Goal: Find specific page/section: Find specific page/section

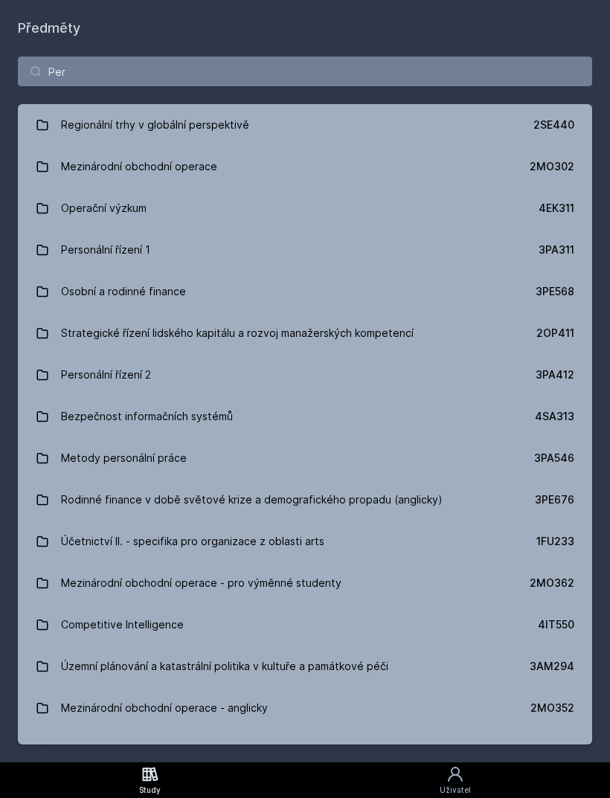
type input "Pers"
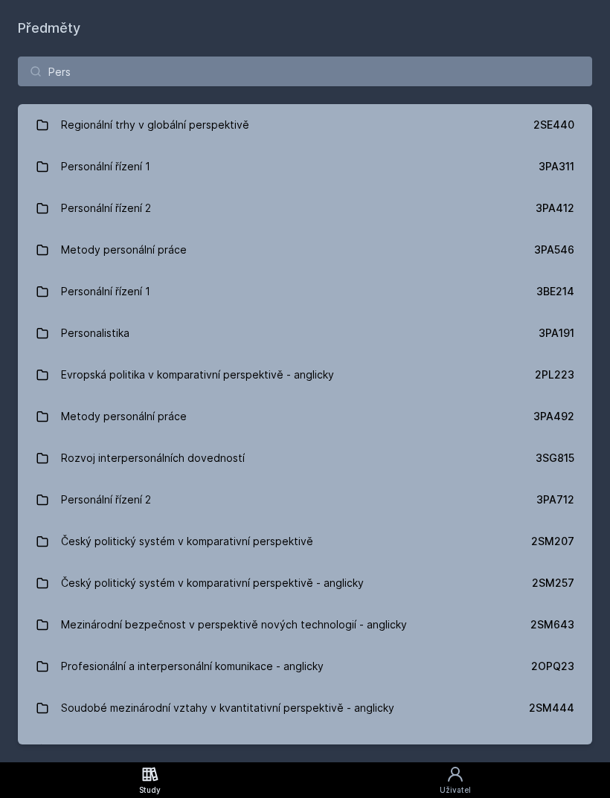
click at [567, 213] on div "3PA412" at bounding box center [554, 208] width 39 height 15
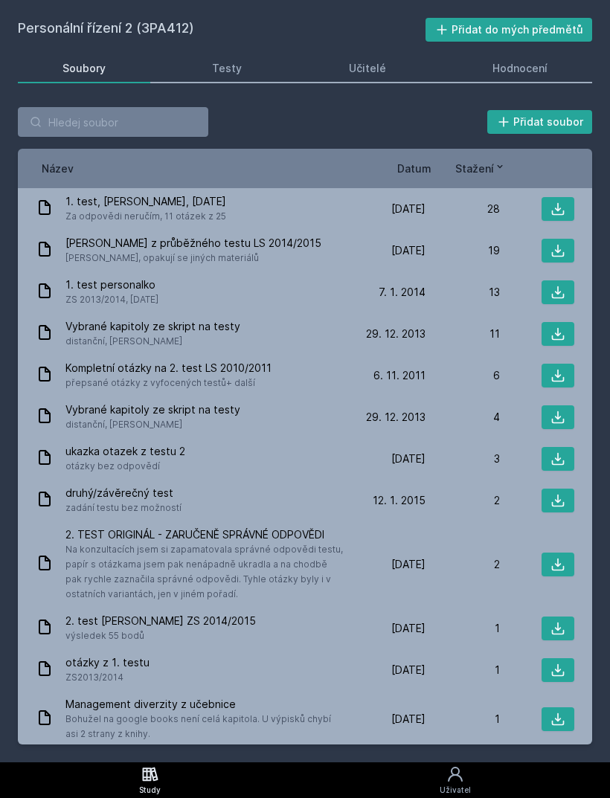
click at [417, 174] on span "Datum" at bounding box center [414, 169] width 34 height 16
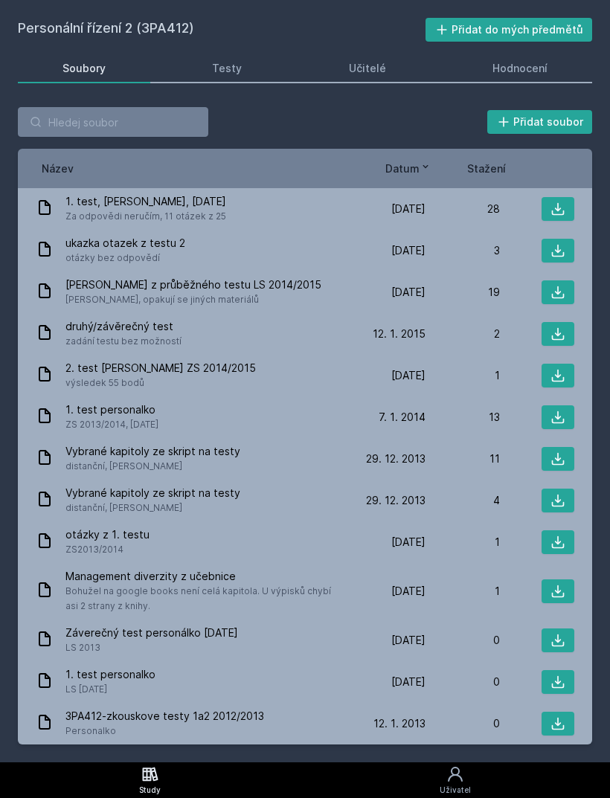
click at [257, 77] on link "Testy" at bounding box center [227, 69] width 119 height 30
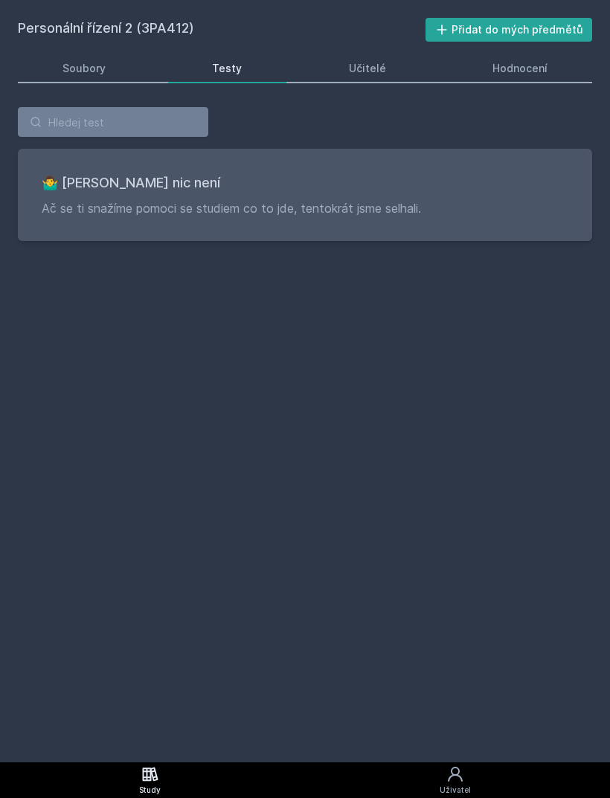
click at [504, 96] on div "🤷‍♂️ Tady bohužel nic není Ač se ti snažíme pomoci se studiem co to jde, tentok…" at bounding box center [305, 174] width 610 height 170
click at [525, 68] on div "Hodnocení" at bounding box center [519, 68] width 55 height 15
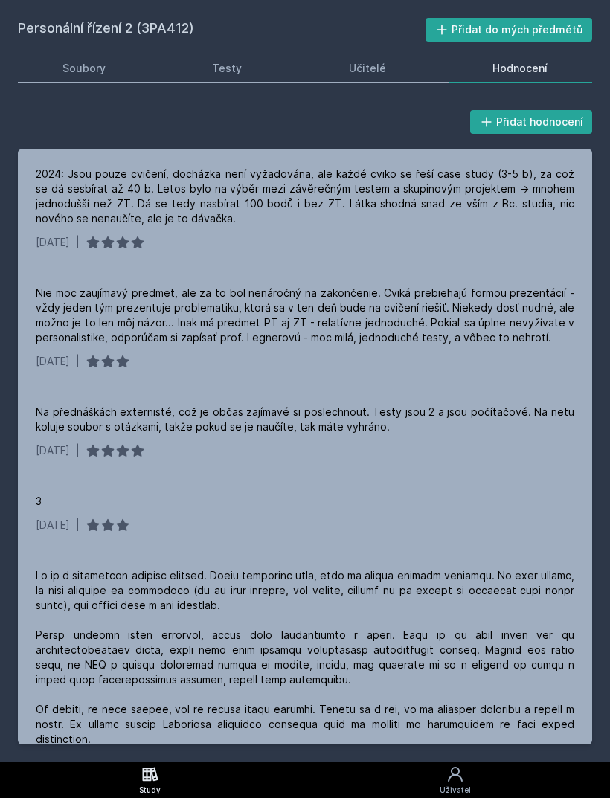
click at [236, 74] on div "Testy" at bounding box center [227, 68] width 30 height 15
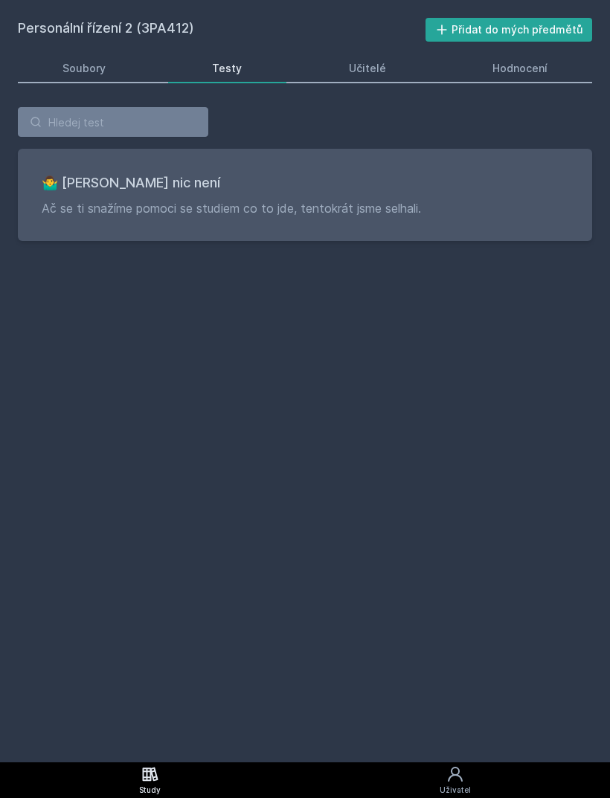
click at [504, 70] on div "Hodnocení" at bounding box center [519, 68] width 55 height 15
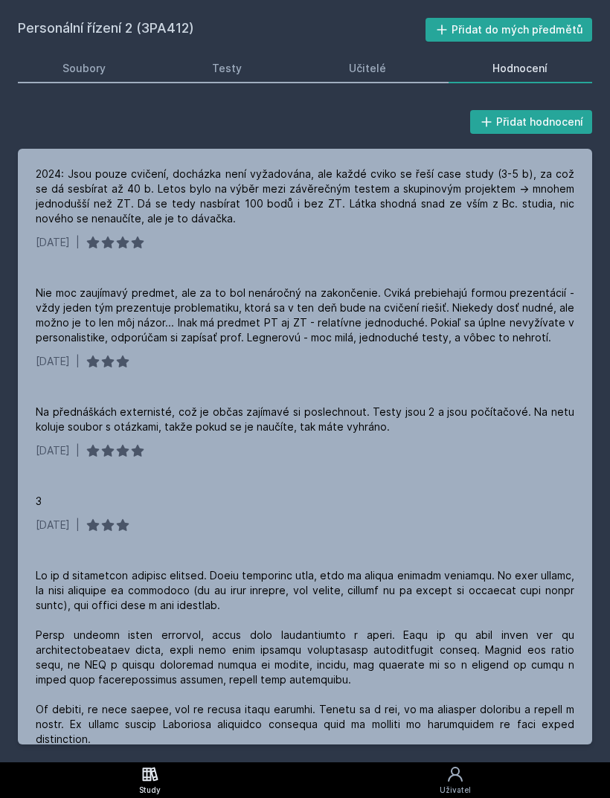
click at [97, 81] on link "Soubory" at bounding box center [84, 69] width 132 height 30
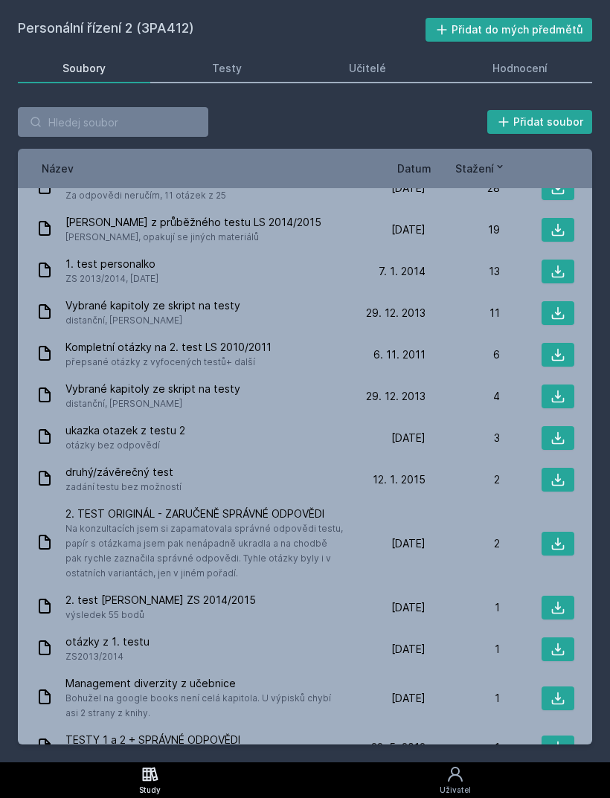
scroll to position [23, 0]
